Goal: Navigation & Orientation: Find specific page/section

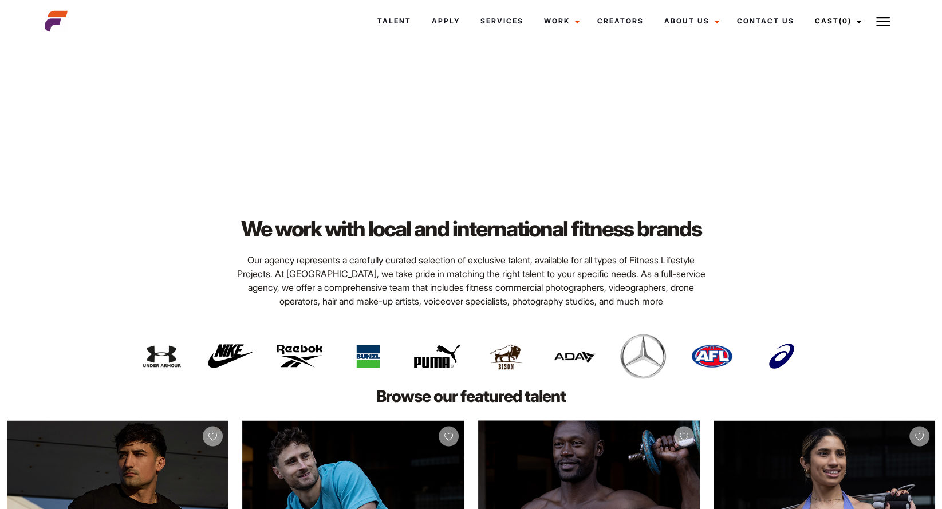
scroll to position [2052, 0]
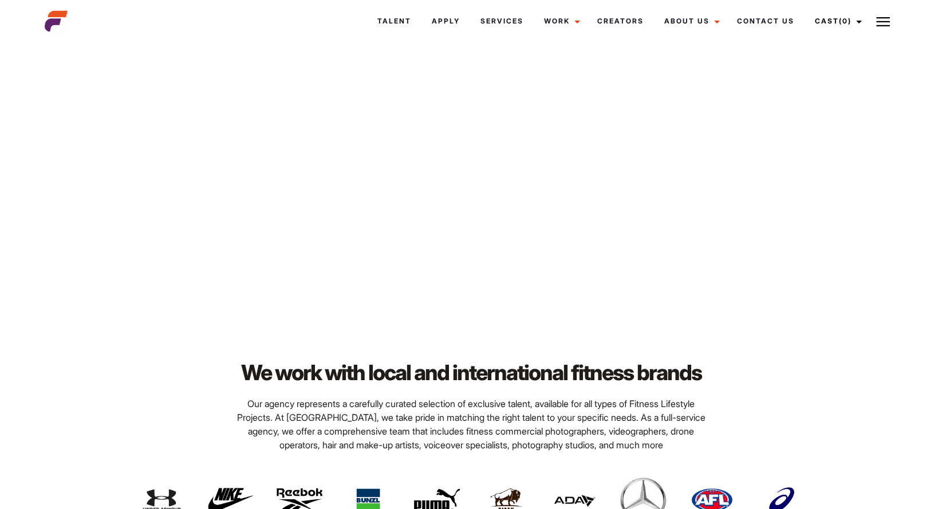
drag, startPoint x: 591, startPoint y: 251, endPoint x: 474, endPoint y: 105, distance: 186.9
click at [474, 107] on video "Your browser does not support the video tag." at bounding box center [471, 34] width 942 height 529
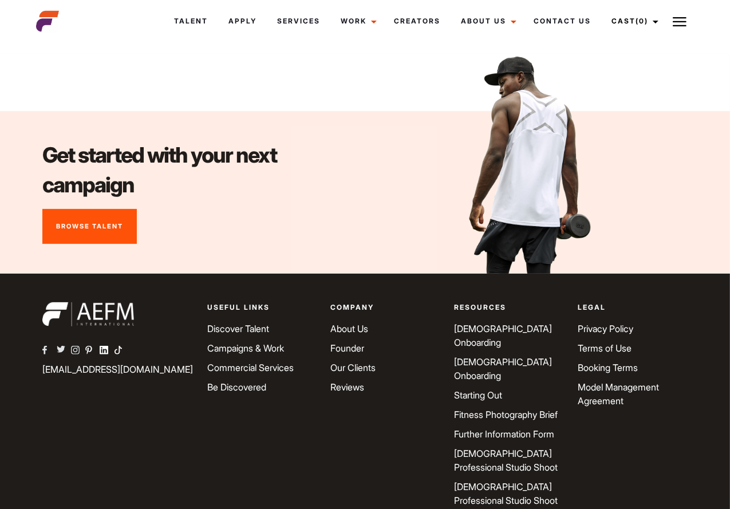
scroll to position [4002, 0]
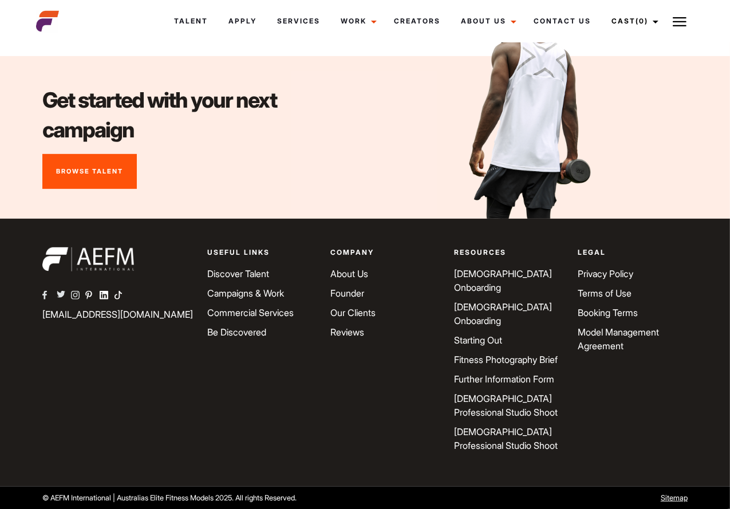
click at [343, 279] on link "About Us" at bounding box center [350, 273] width 38 height 11
